Goal: Find specific page/section: Find specific page/section

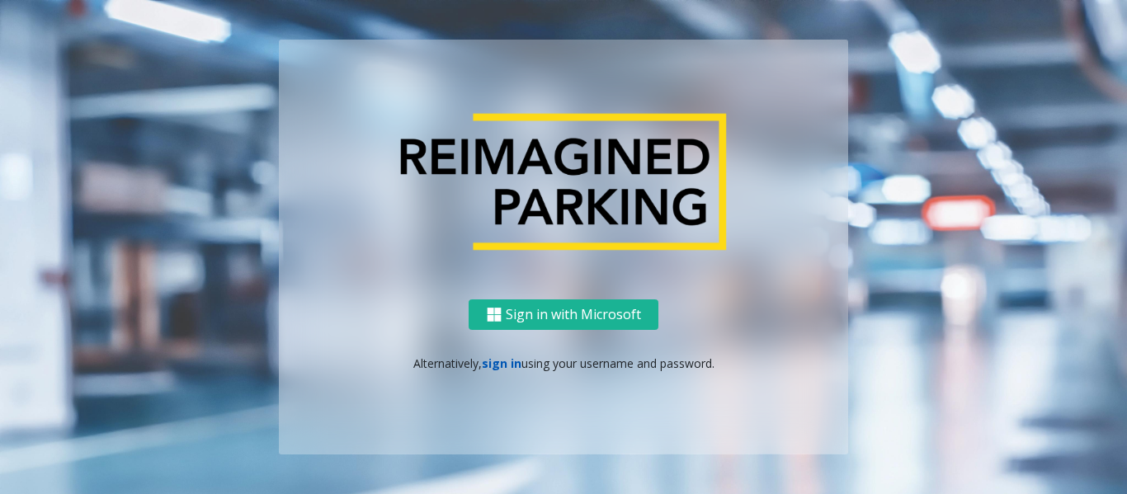
click at [492, 366] on link "sign in" at bounding box center [502, 364] width 40 height 16
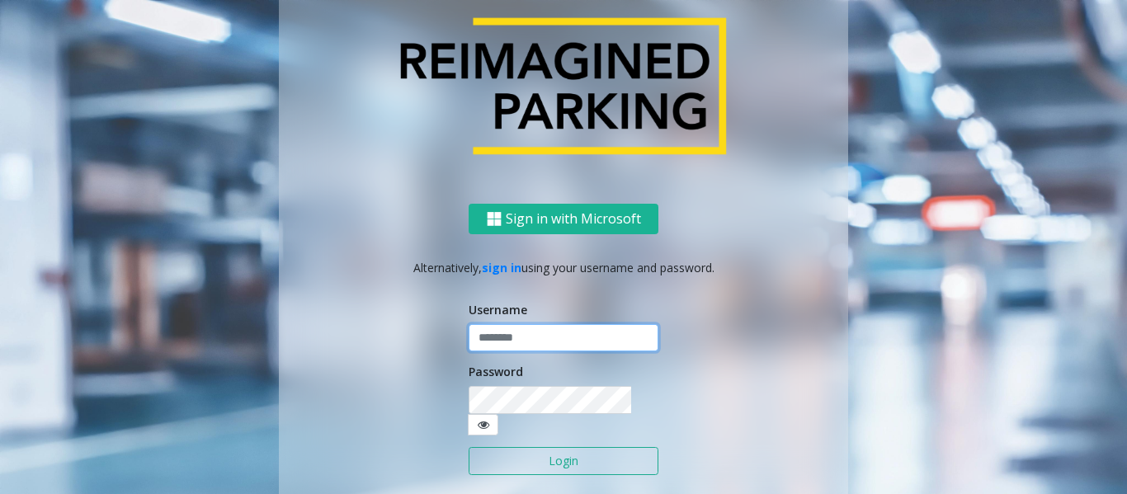
type input "*****"
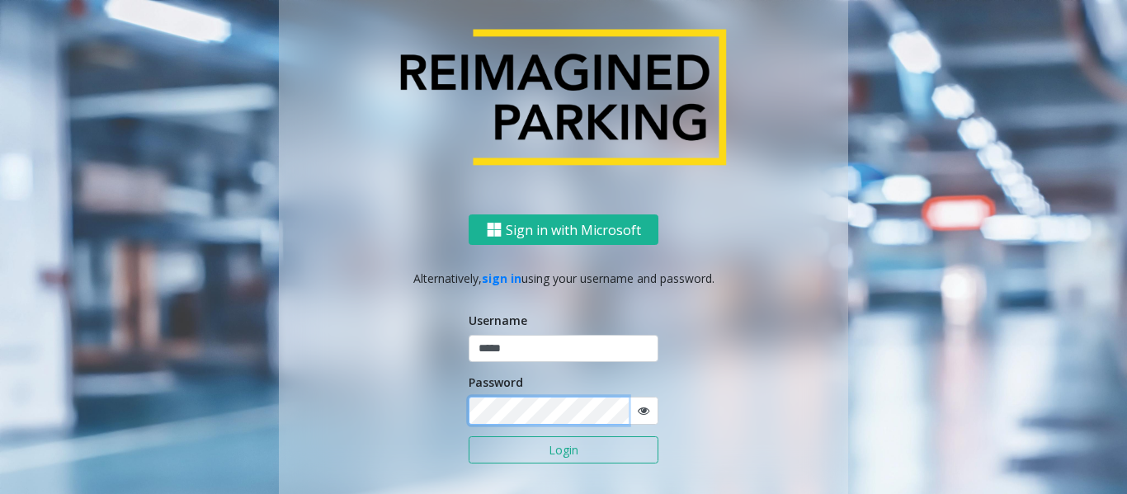
click at [469, 437] on button "Login" at bounding box center [564, 451] width 190 height 28
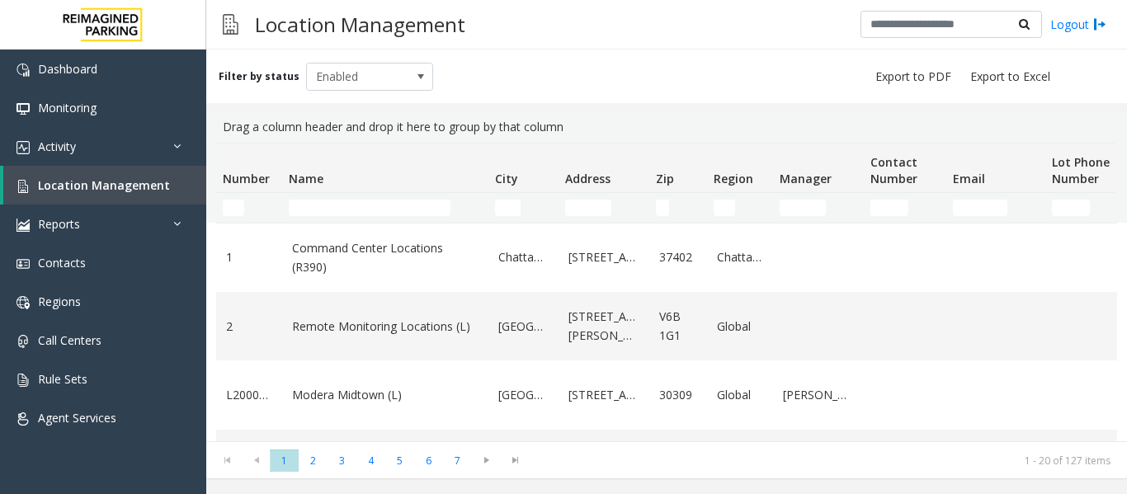
click at [527, 23] on div "Location Management Logout" at bounding box center [666, 25] width 921 height 50
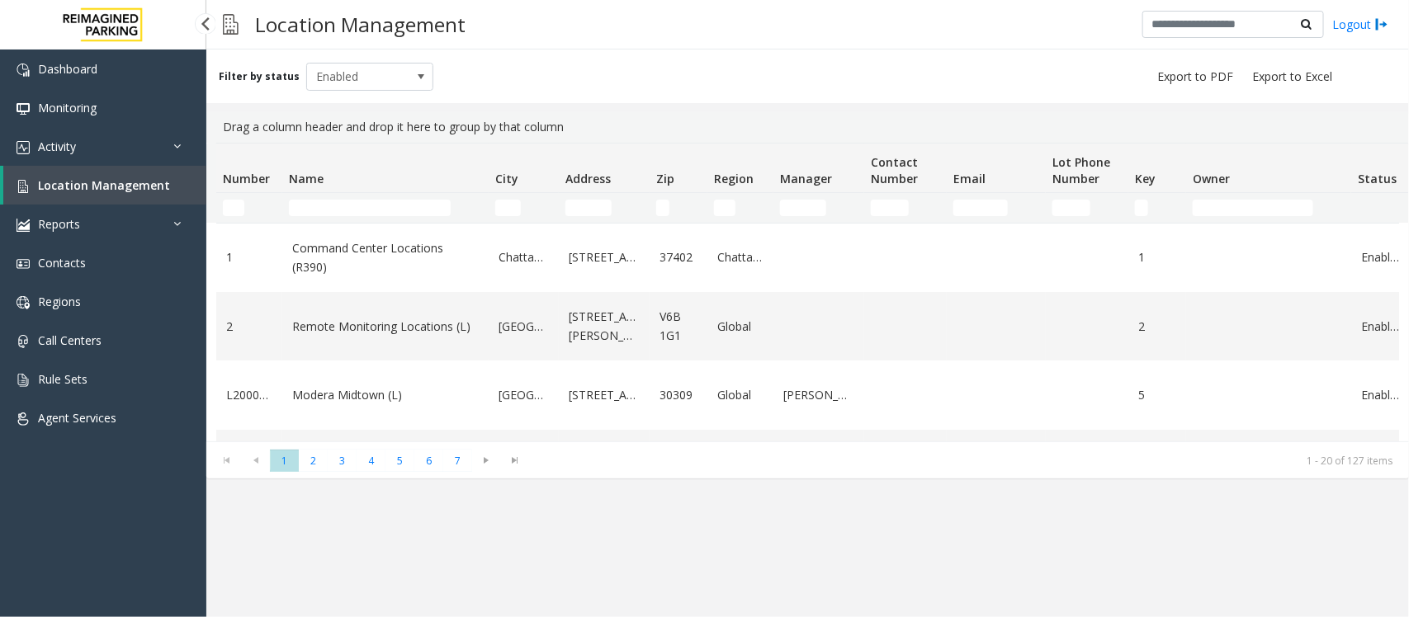
click at [92, 191] on link "Location Management" at bounding box center [104, 185] width 203 height 39
click at [307, 201] on input "Name Filter" at bounding box center [370, 208] width 162 height 17
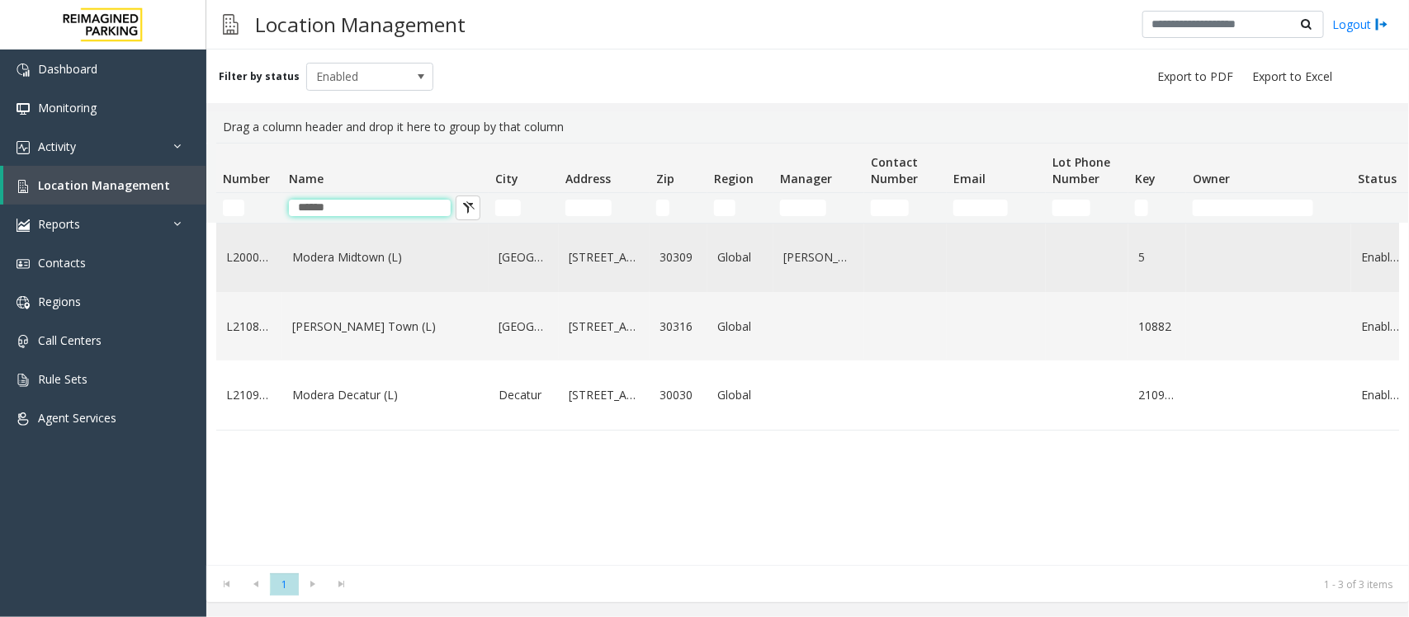
type input "******"
click at [403, 272] on td "Modera Midtown (L)" at bounding box center [385, 258] width 206 height 68
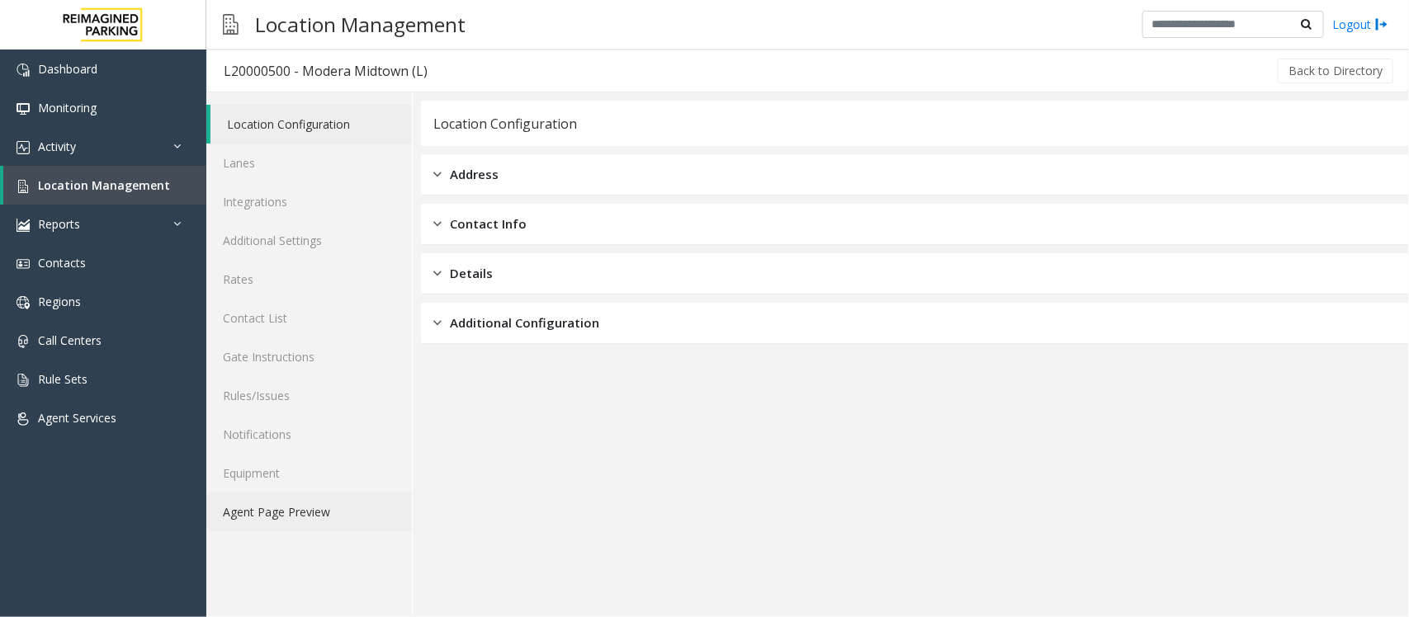
click at [241, 493] on link "Agent Page Preview" at bounding box center [308, 512] width 205 height 39
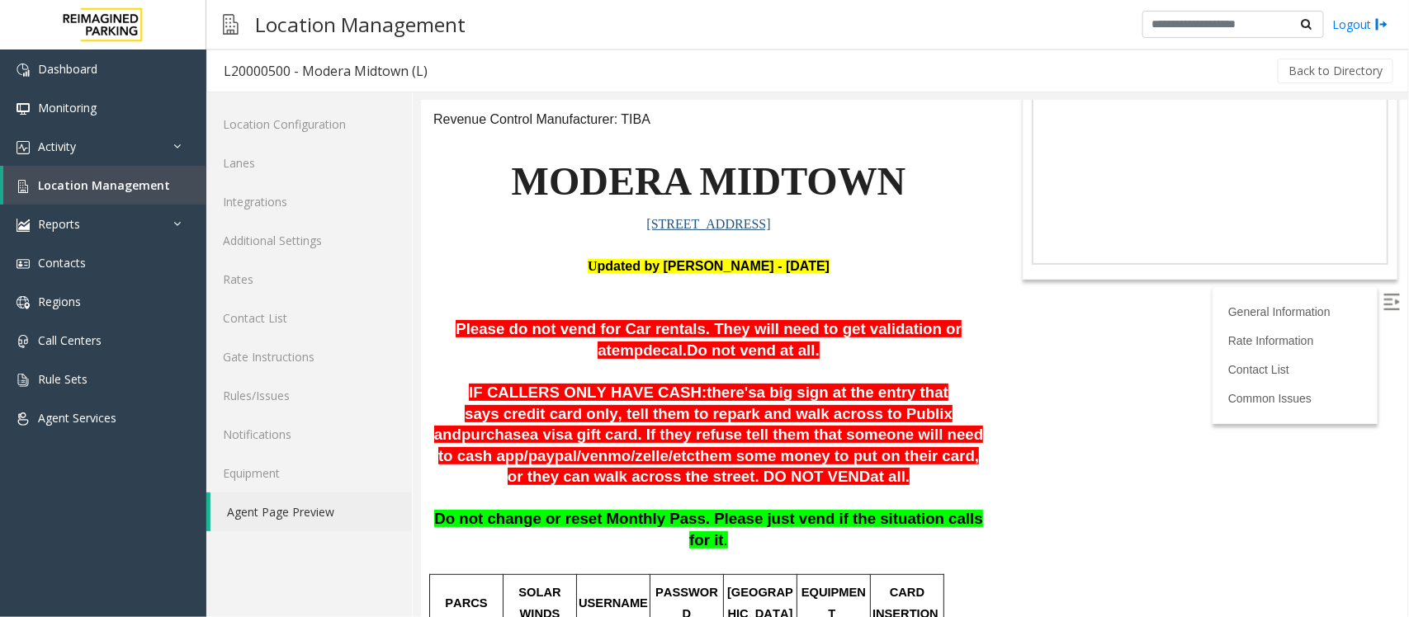
scroll to position [206, 0]
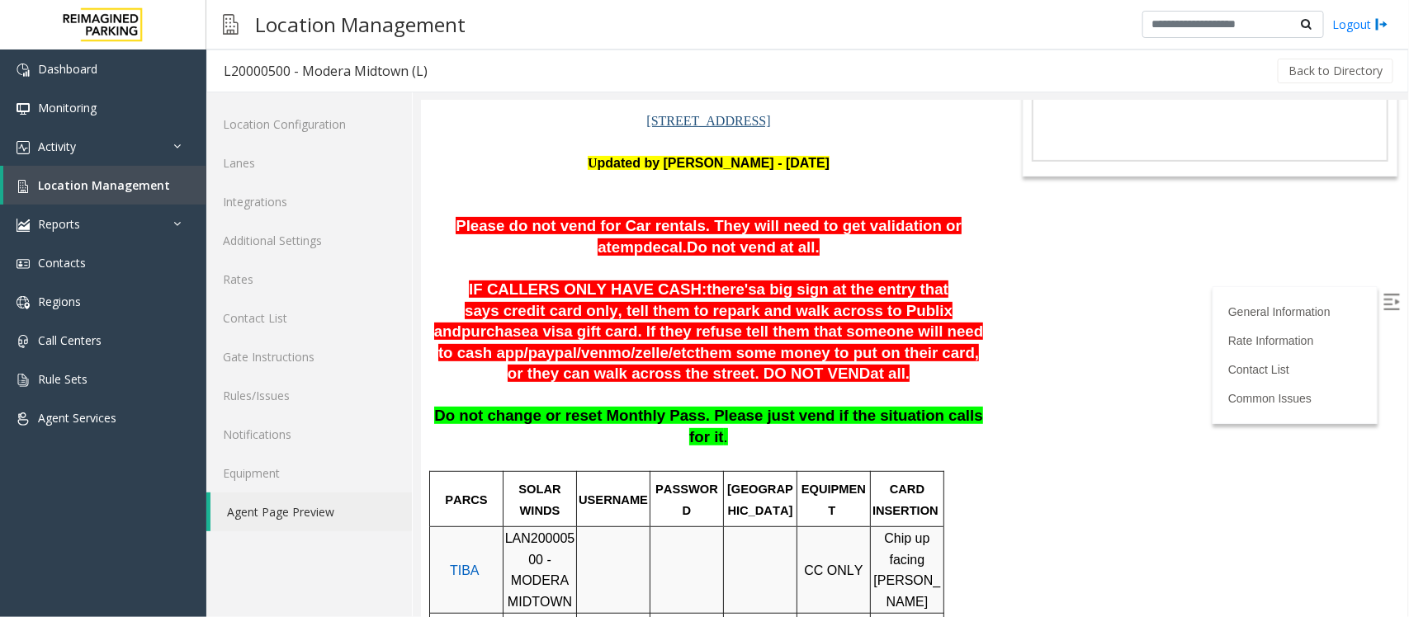
click at [614, 265] on p at bounding box center [707, 267] width 550 height 21
click at [805, 249] on p "Please do not vend for Car rentals. They will need to get validation or a temp …" at bounding box center [707, 236] width 550 height 42
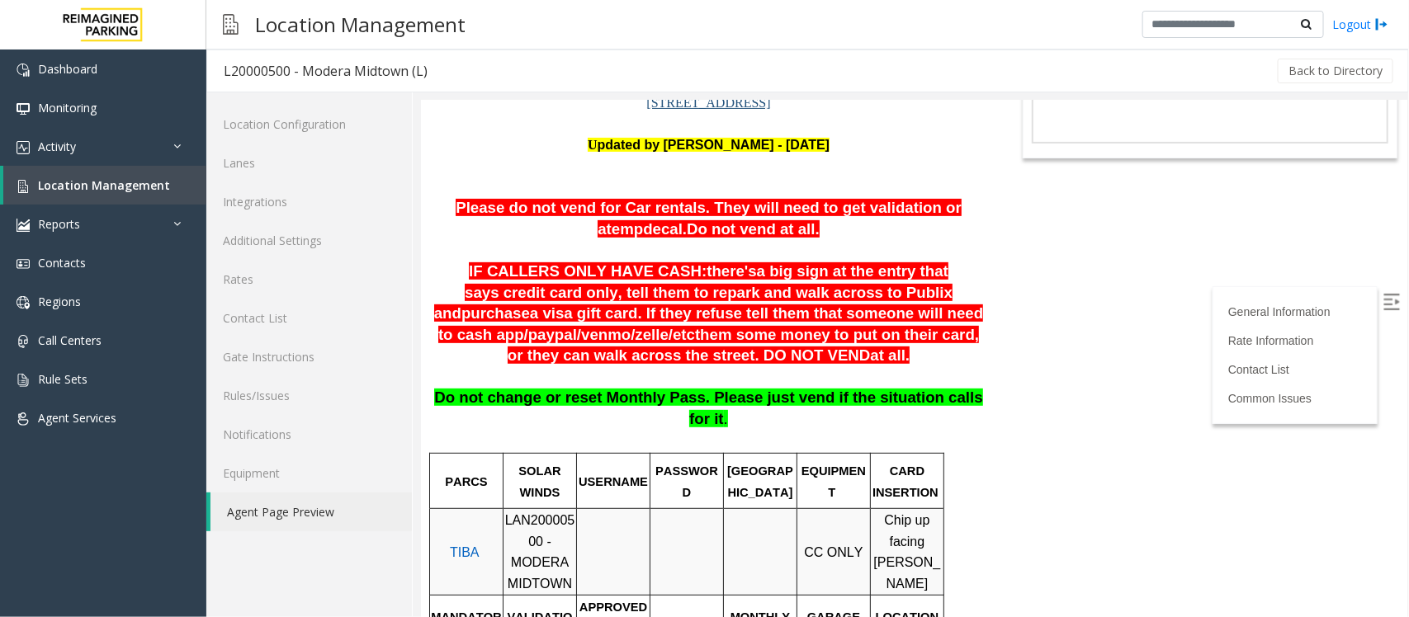
scroll to position [103, 0]
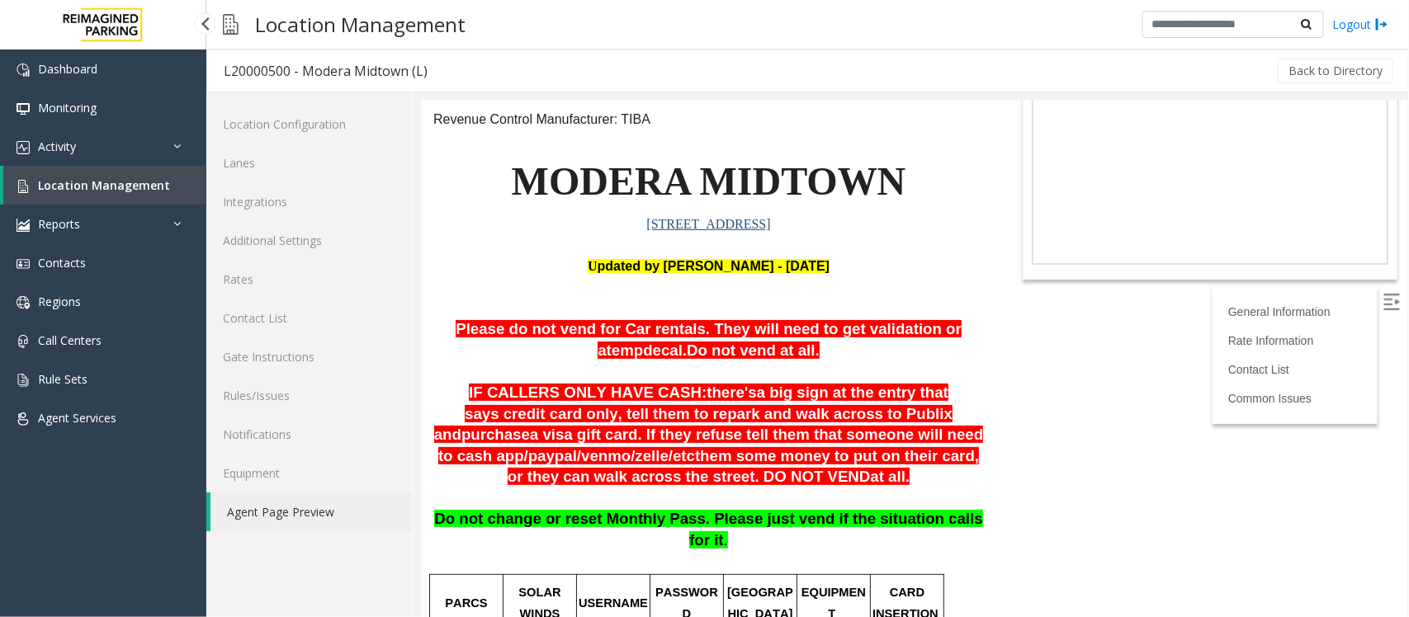
click at [97, 184] on span "Location Management" at bounding box center [104, 185] width 132 height 16
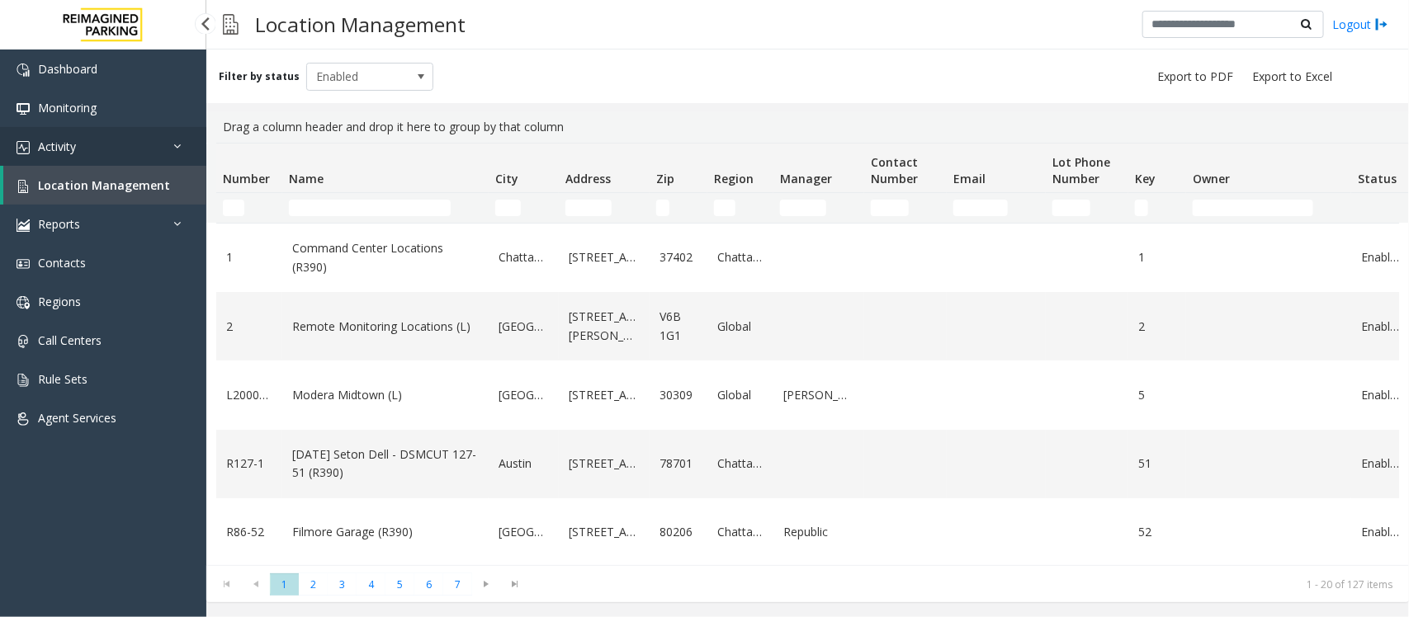
click at [63, 149] on span "Activity" at bounding box center [57, 147] width 38 height 16
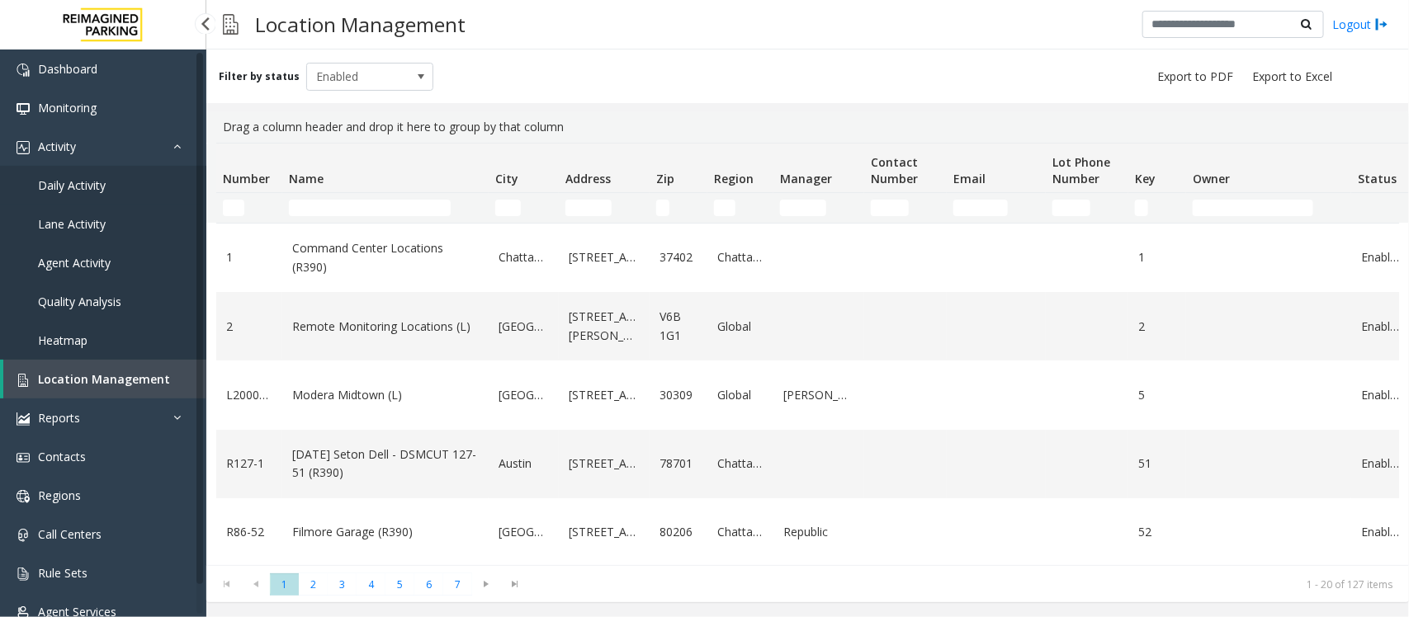
click at [68, 183] on span "Daily Activity" at bounding box center [72, 185] width 68 height 16
